Goal: Task Accomplishment & Management: Use online tool/utility

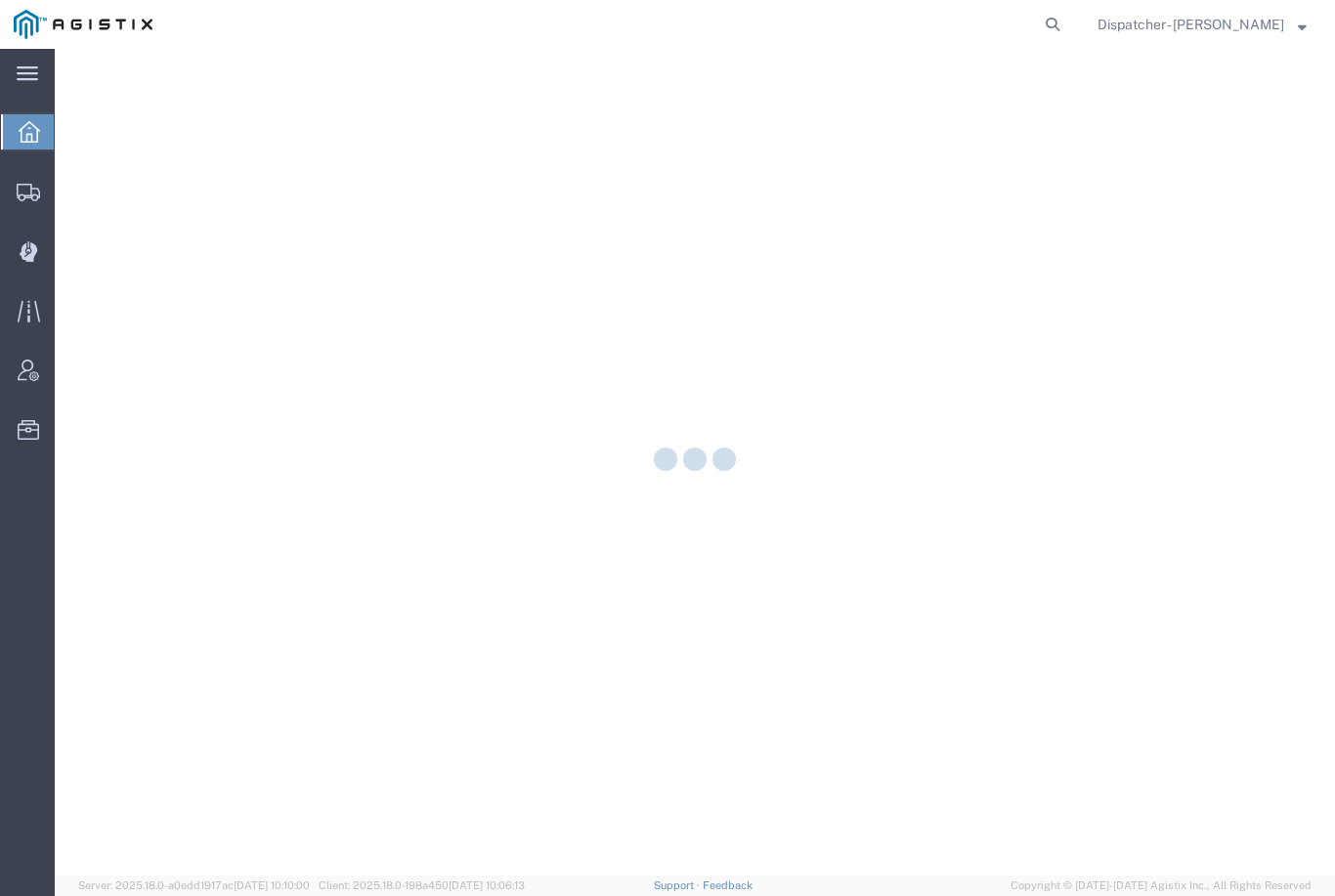
click at [37, 253] on icon at bounding box center [29, 251] width 19 height 21
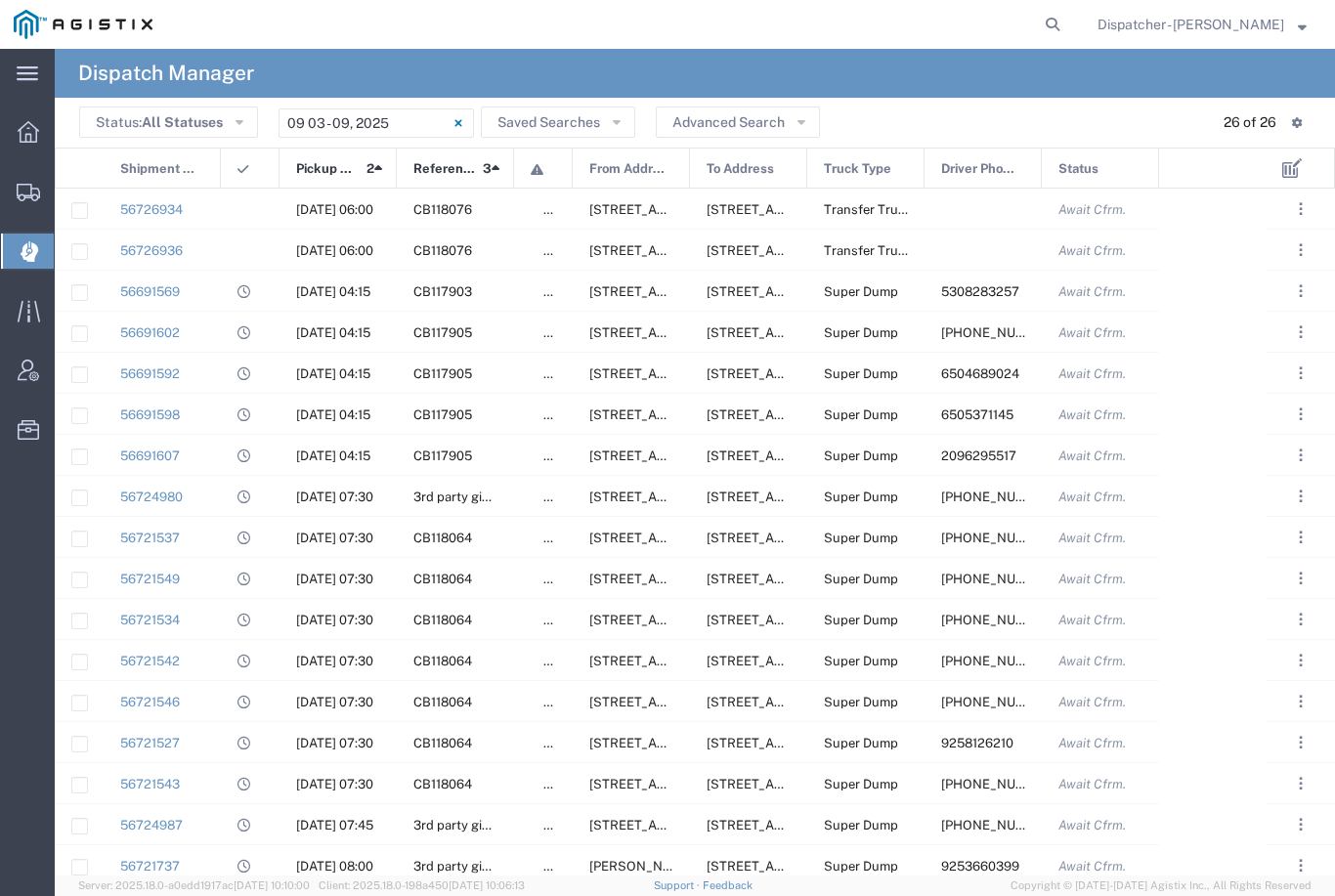
click at [372, 112] on input "[DATE] - [DATE]" at bounding box center [376, 122] width 195 height 29
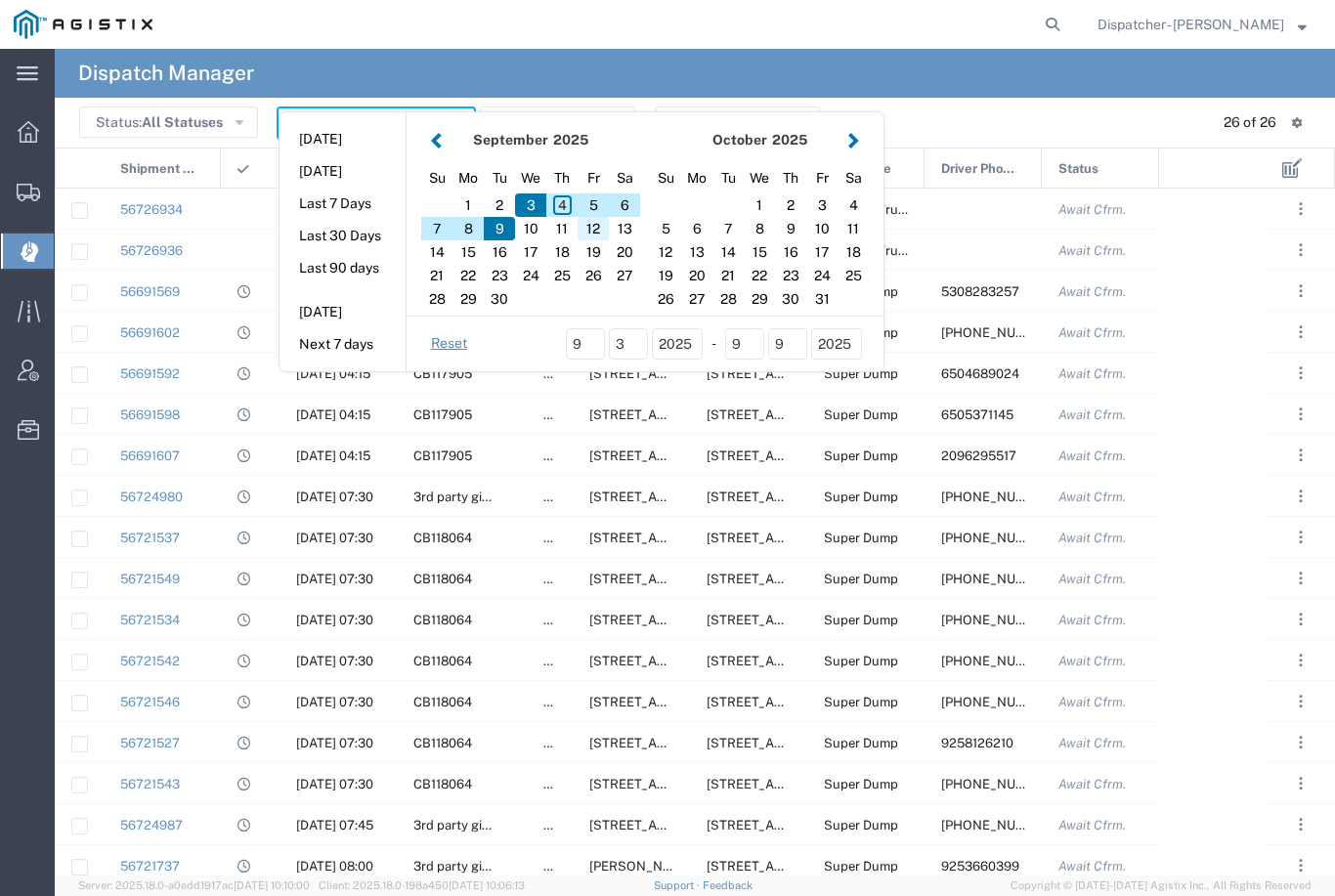
click at [591, 224] on div "12" at bounding box center [592, 229] width 31 height 24
click at [594, 228] on div "12" at bounding box center [592, 229] width 31 height 24
type input "[DATE]"
type input "[DATE] - [DATE]"
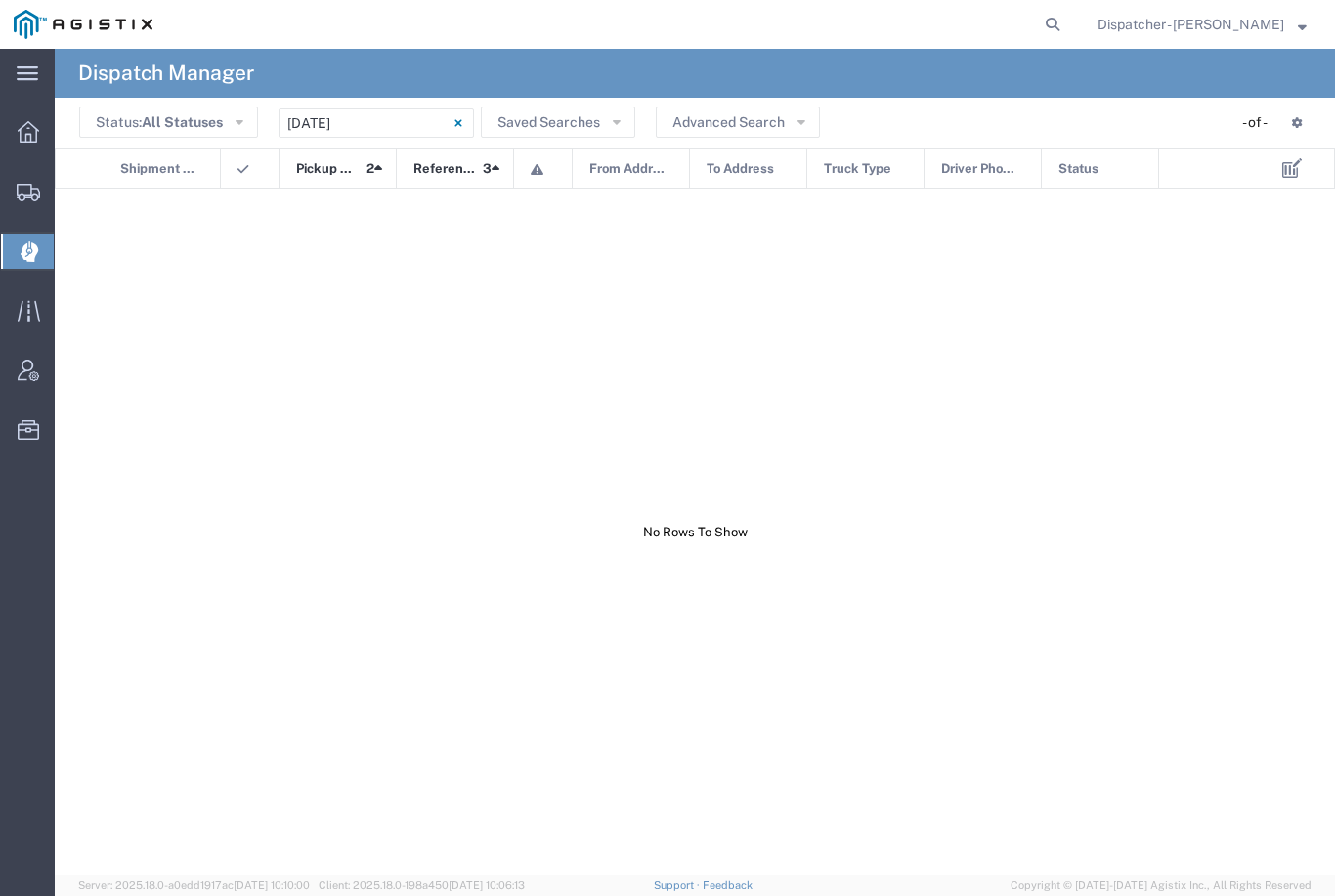
click at [371, 119] on input "[DATE] - [DATE]" at bounding box center [376, 122] width 195 height 29
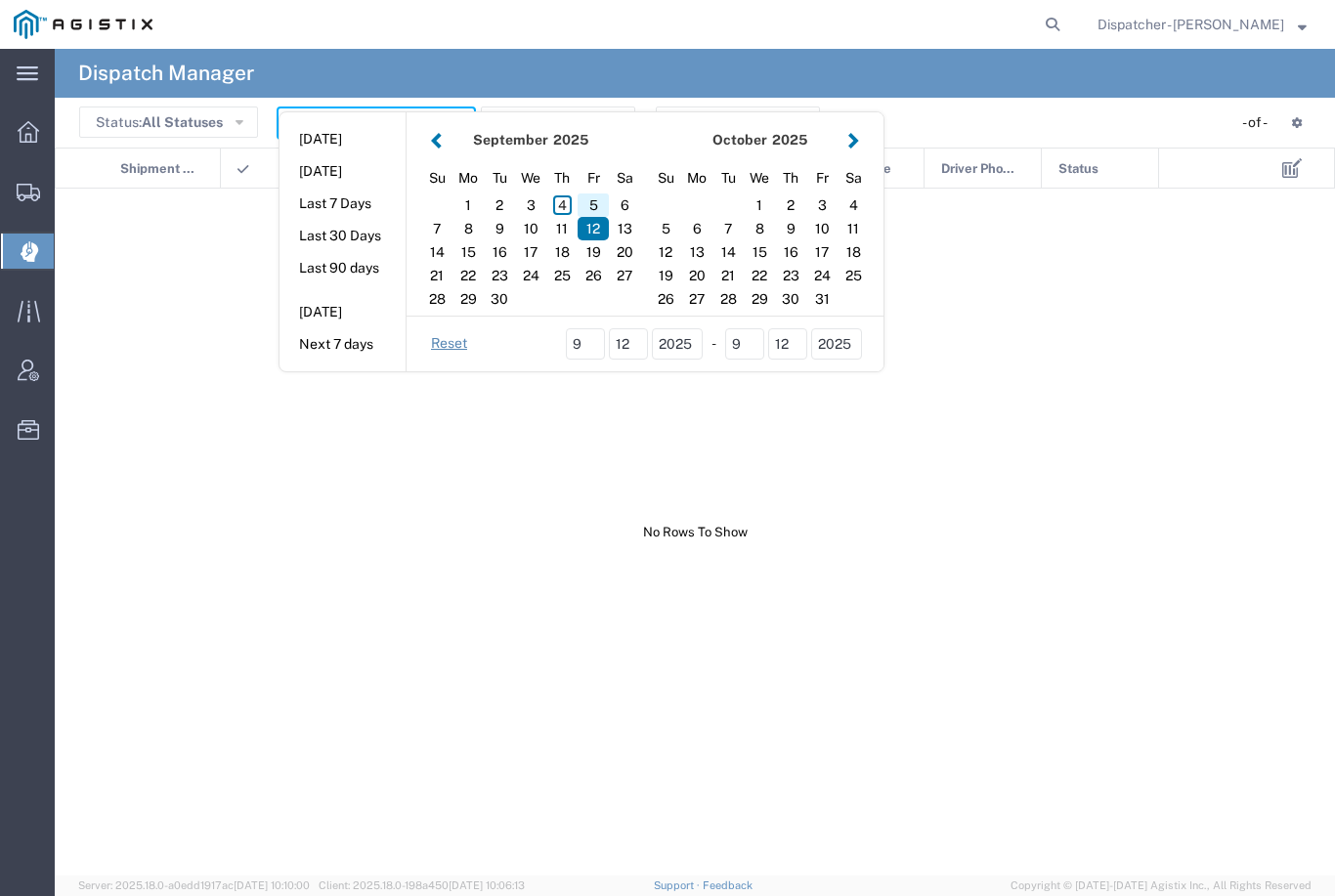
click at [595, 203] on div "5" at bounding box center [592, 205] width 31 height 24
type input "[DATE]"
type input "[DATE] - [DATE]"
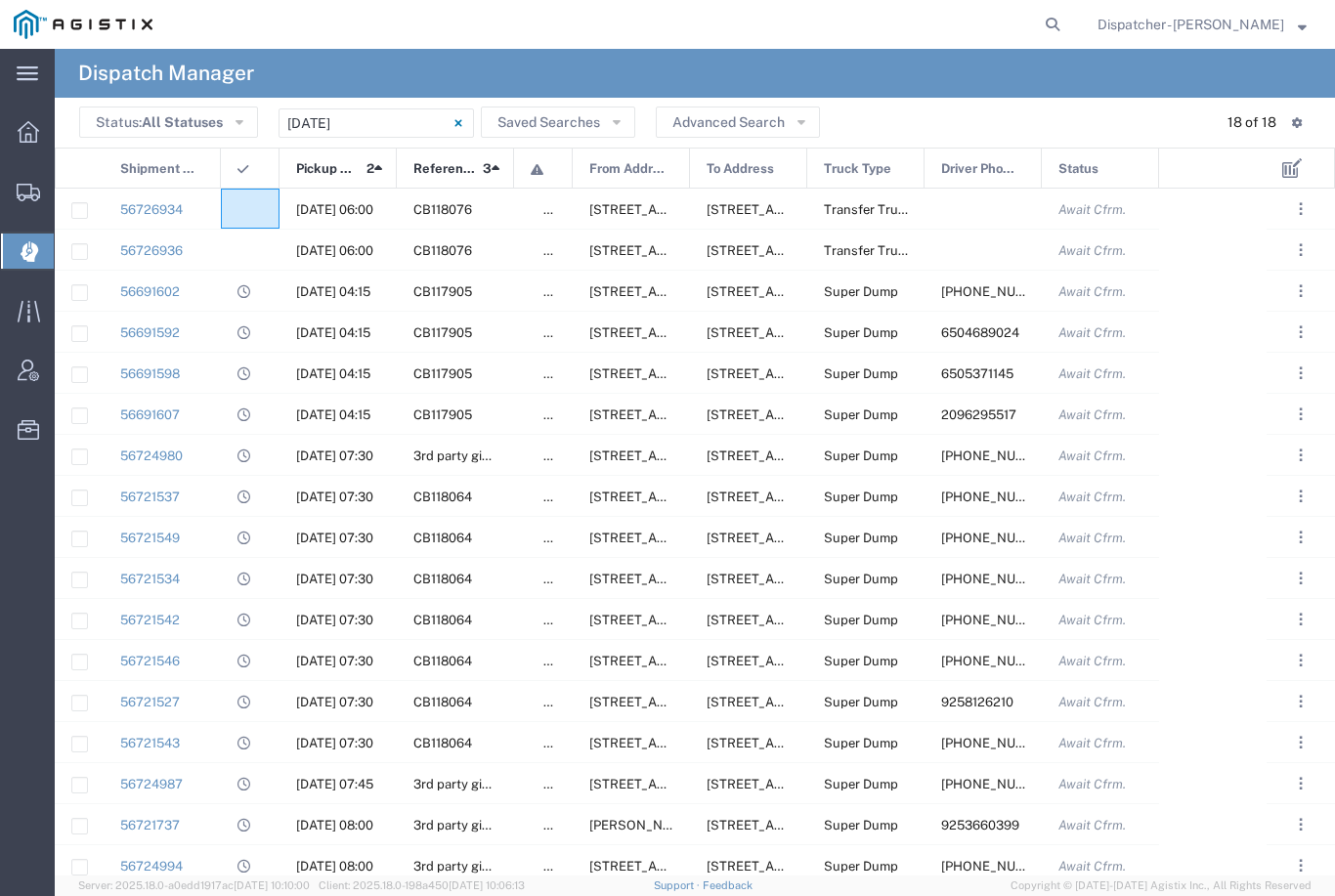
click at [247, 212] on agx-ag-table-icon-cell at bounding box center [243, 209] width 13 height 15
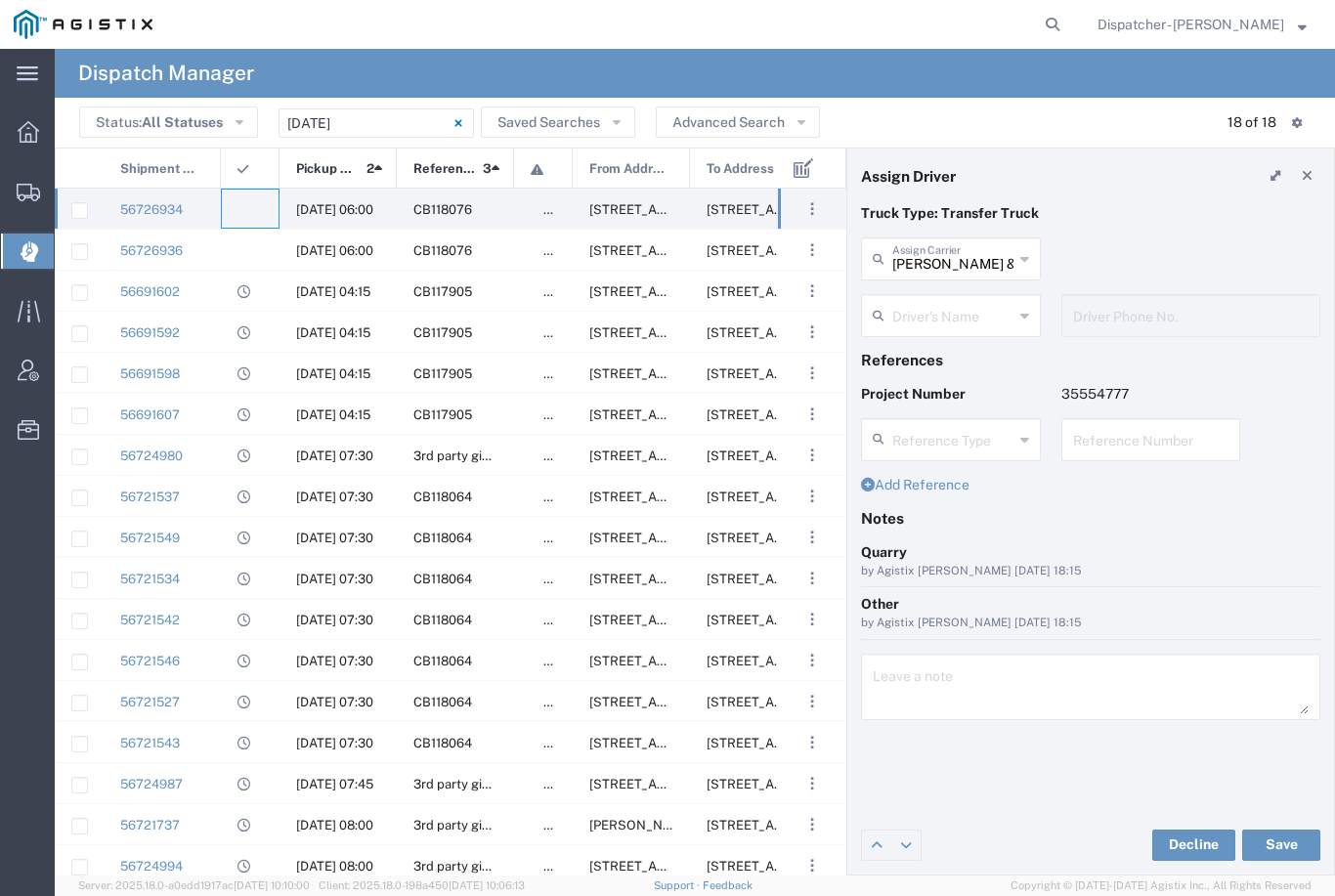
click at [933, 316] on input "text" at bounding box center [953, 314] width 121 height 34
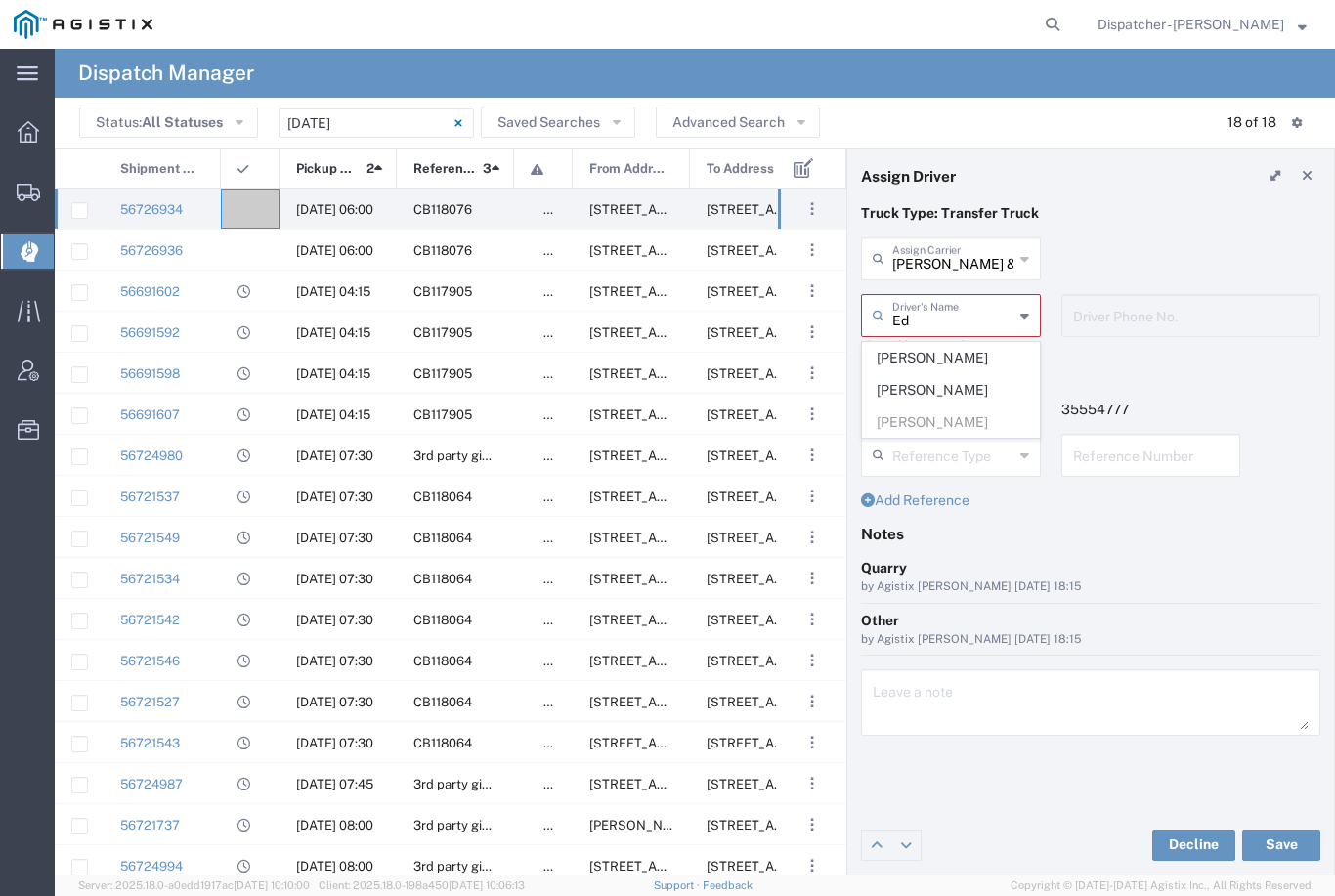
click at [937, 382] on span "[PERSON_NAME]" at bounding box center [951, 390] width 176 height 30
type input "[PERSON_NAME]"
type input "[PHONE_NUMBER]"
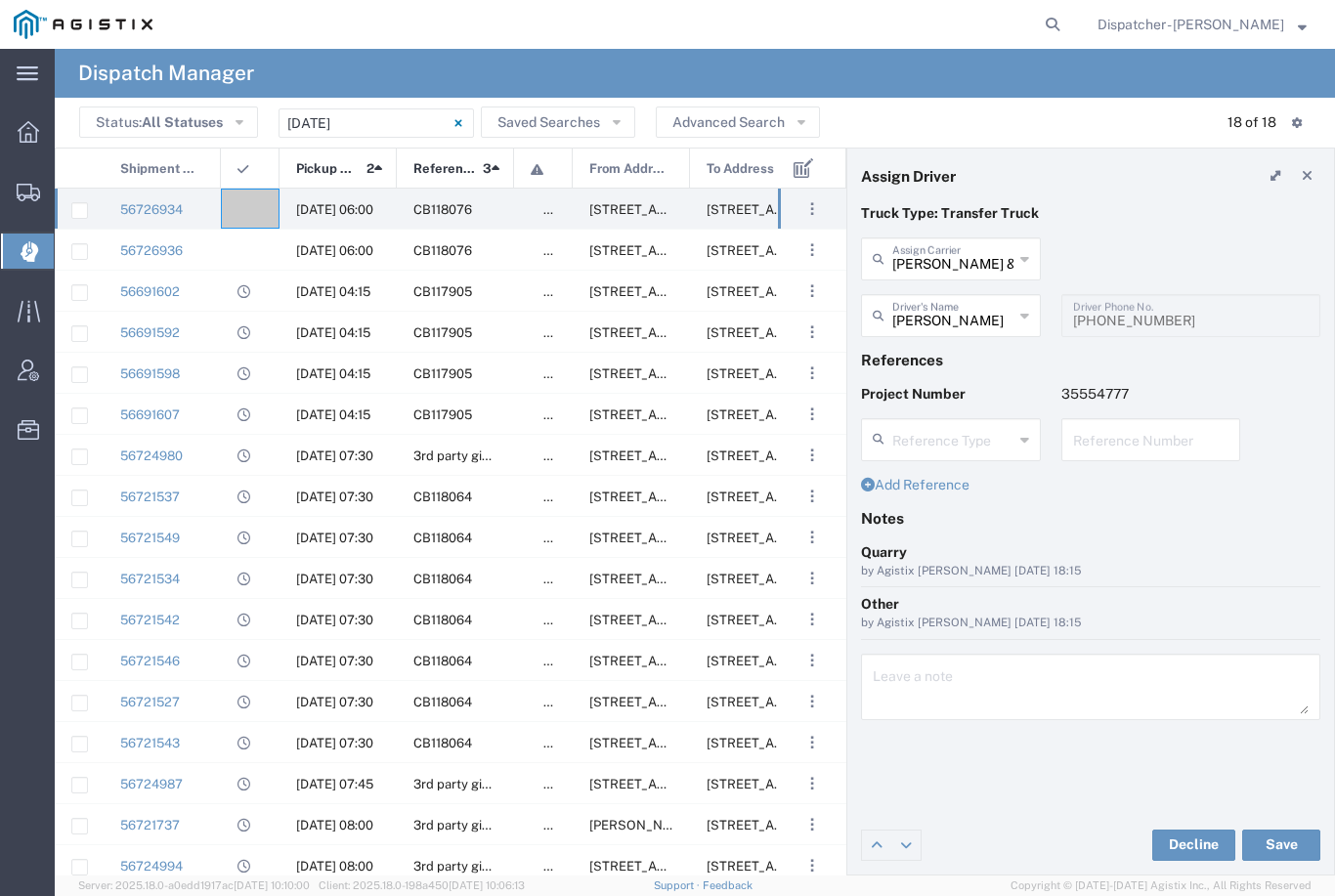
click at [1284, 840] on button "Save" at bounding box center [1280, 844] width 79 height 31
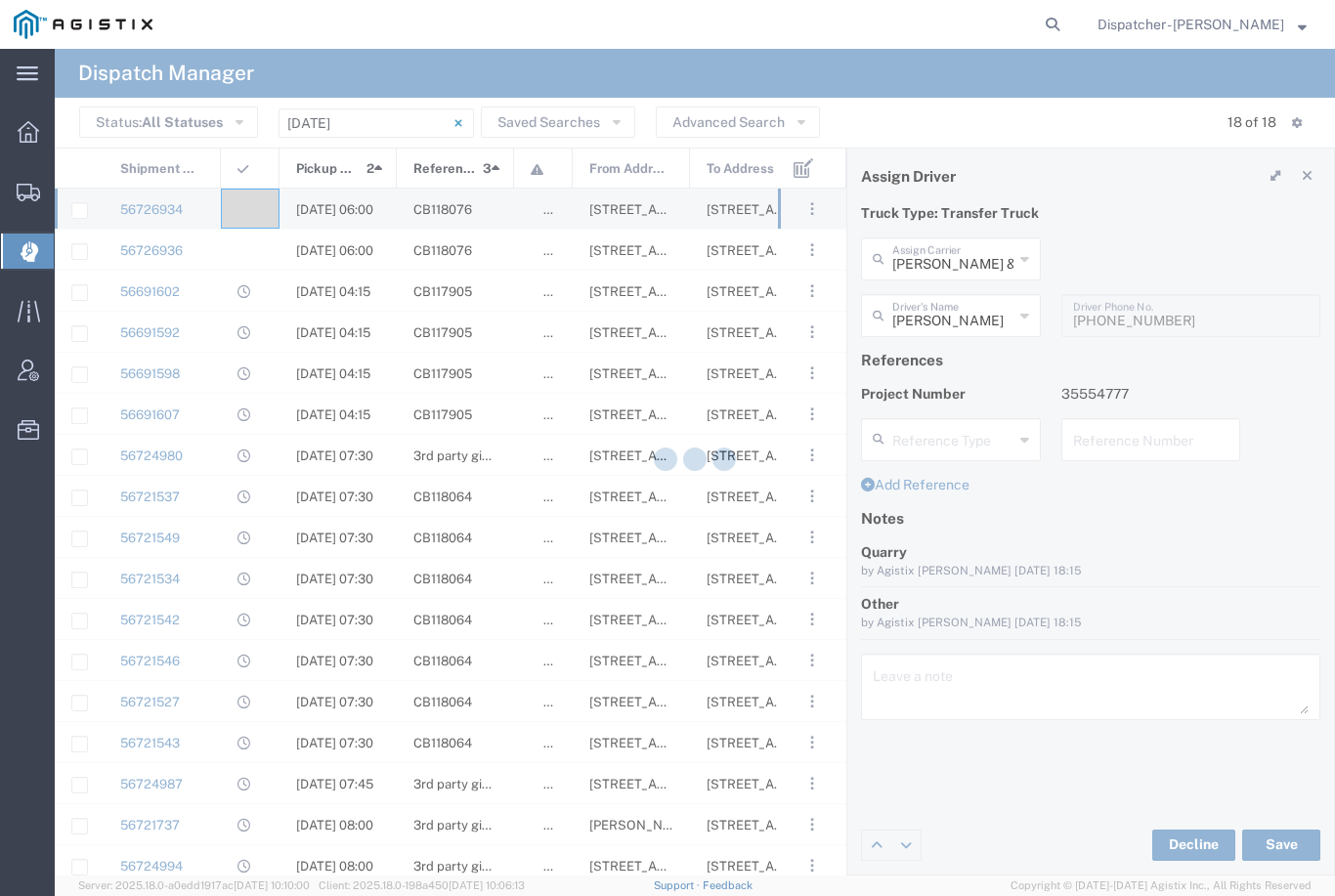
type input "[PERSON_NAME]"
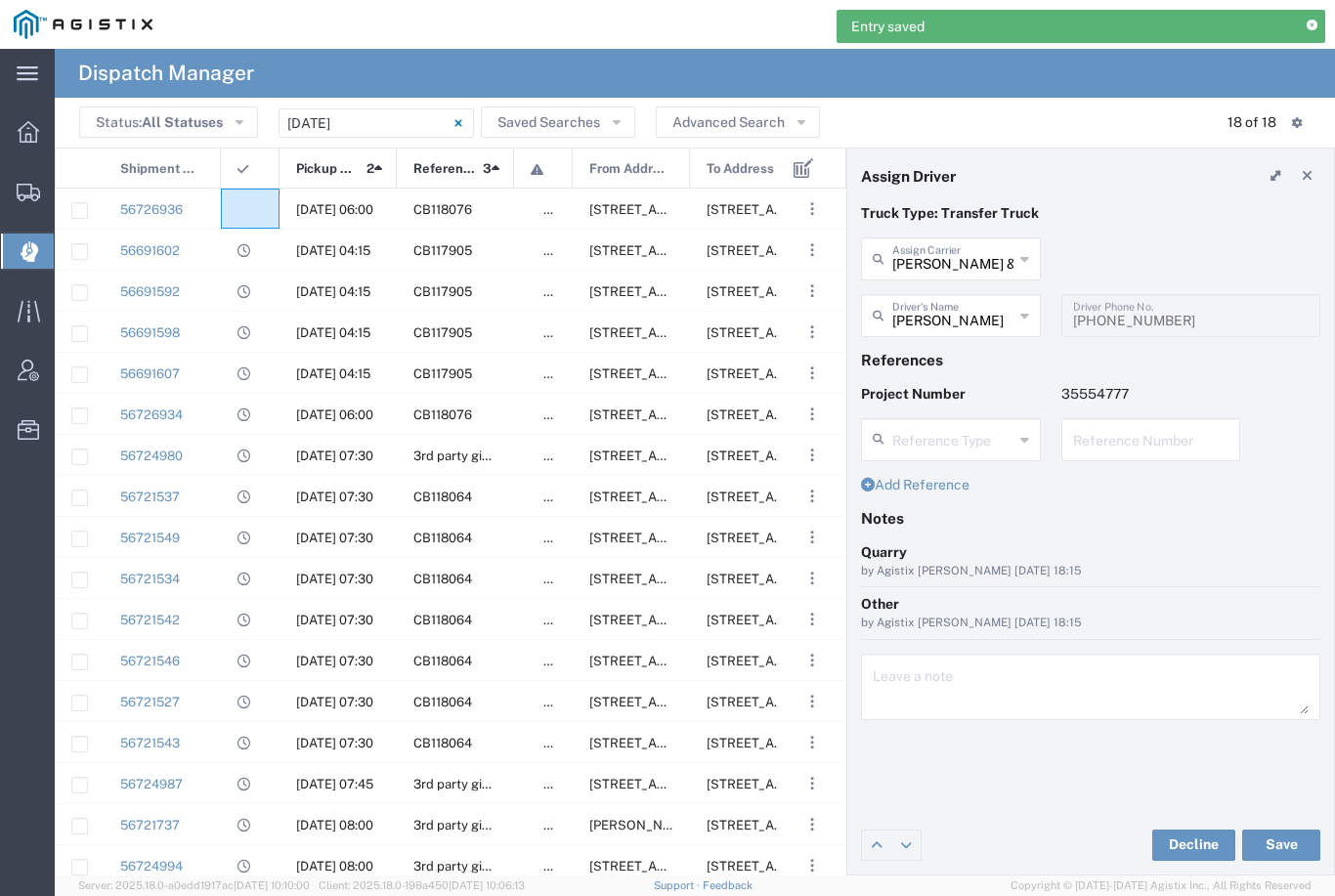
click at [241, 202] on agx-ag-table-icon-cell at bounding box center [243, 209] width 13 height 15
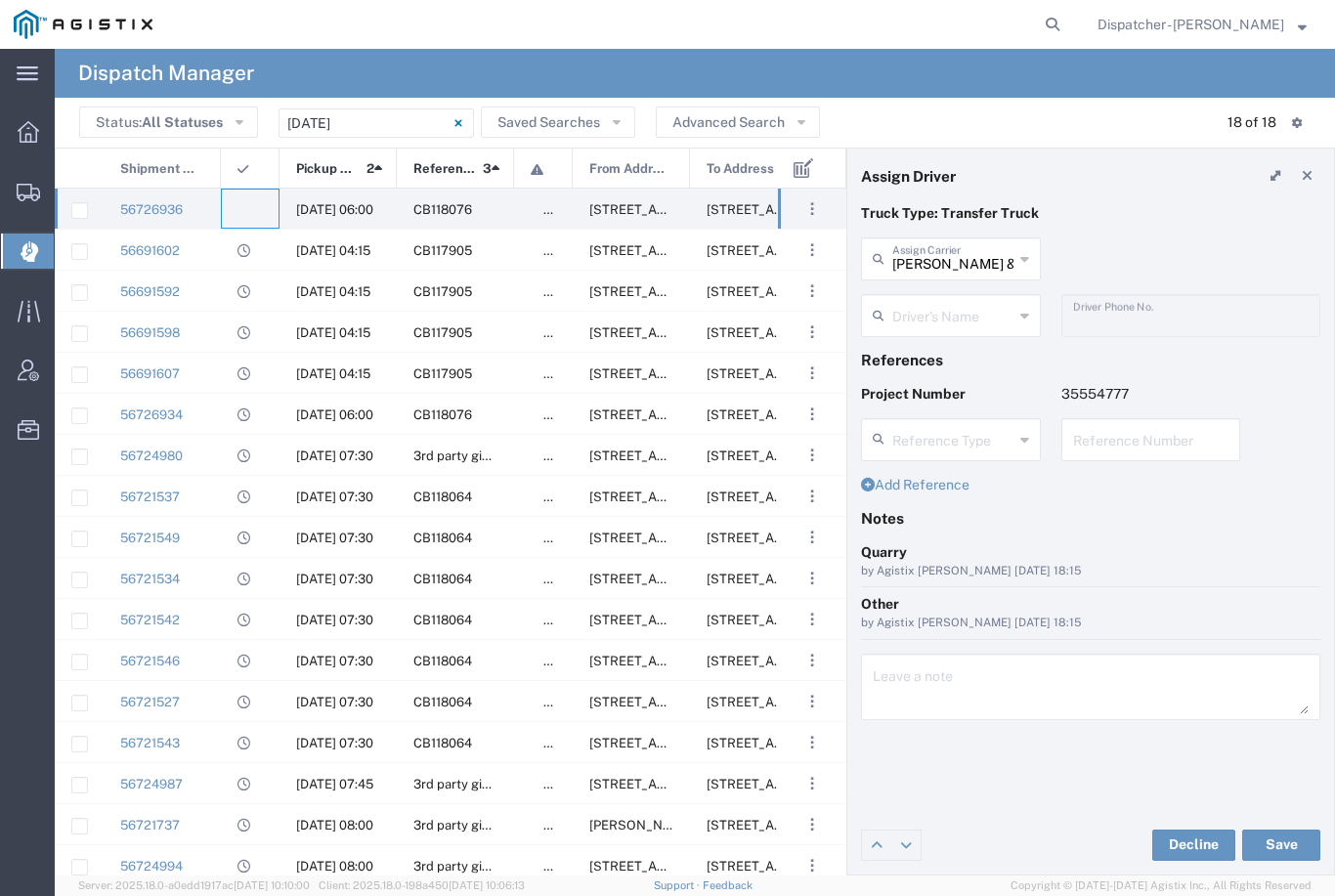
click at [917, 320] on input "text" at bounding box center [953, 314] width 121 height 34
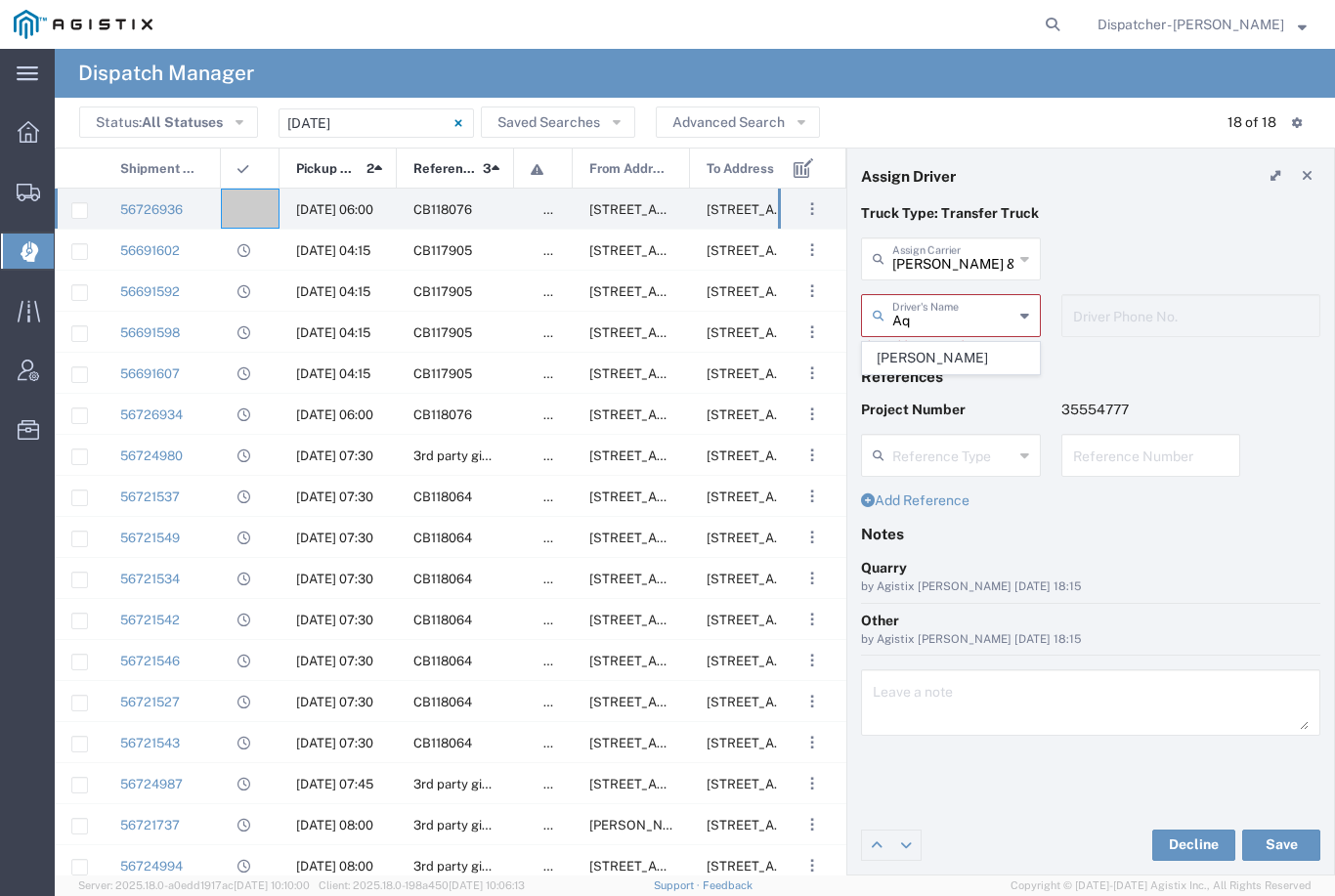
click at [928, 353] on span "[PERSON_NAME]" at bounding box center [951, 357] width 176 height 30
type input "[PERSON_NAME]"
type input "5106059971"
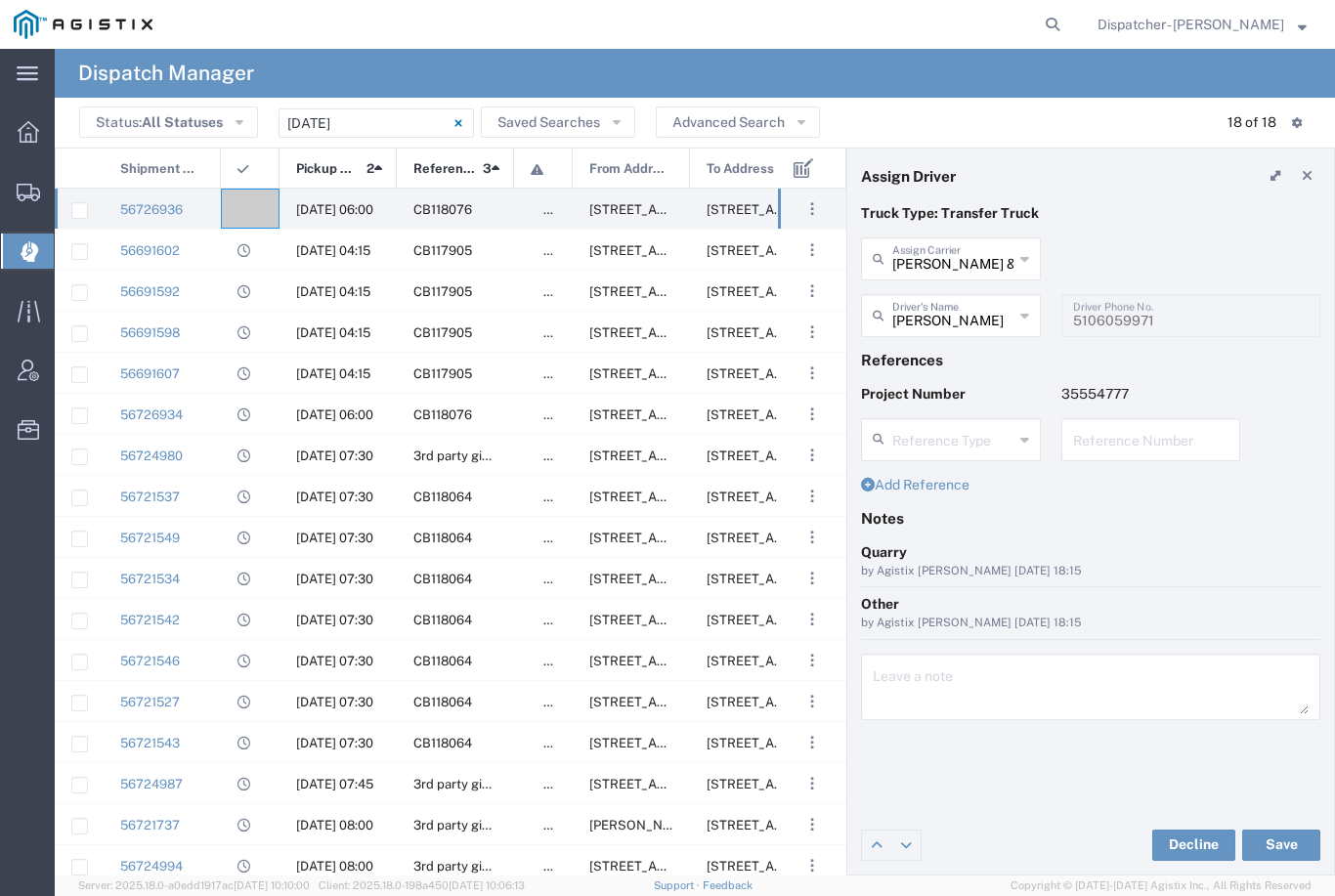
click at [1280, 845] on button "Save" at bounding box center [1280, 844] width 79 height 31
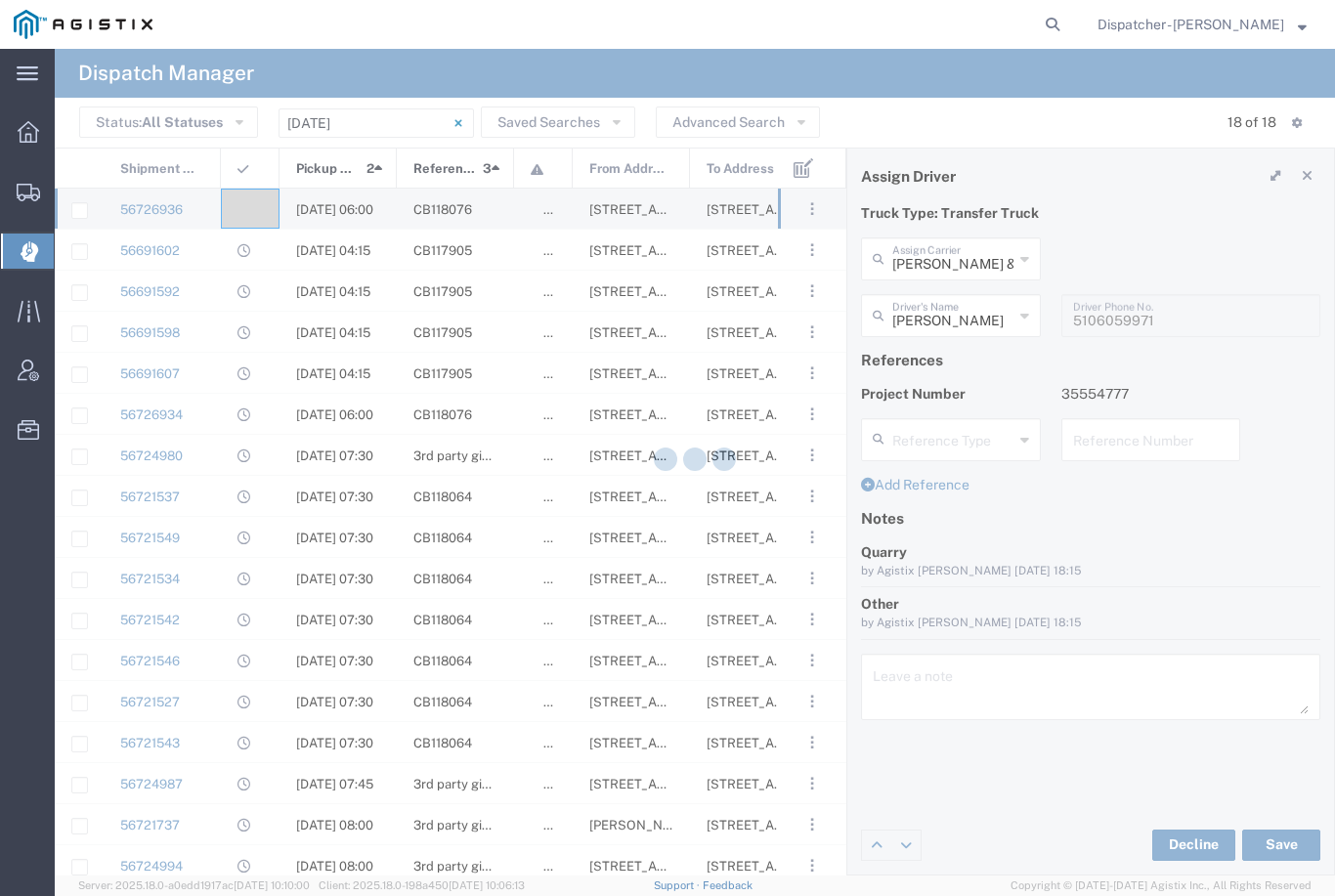
type input "[PERSON_NAME]"
